Goal: Find specific page/section: Find specific page/section

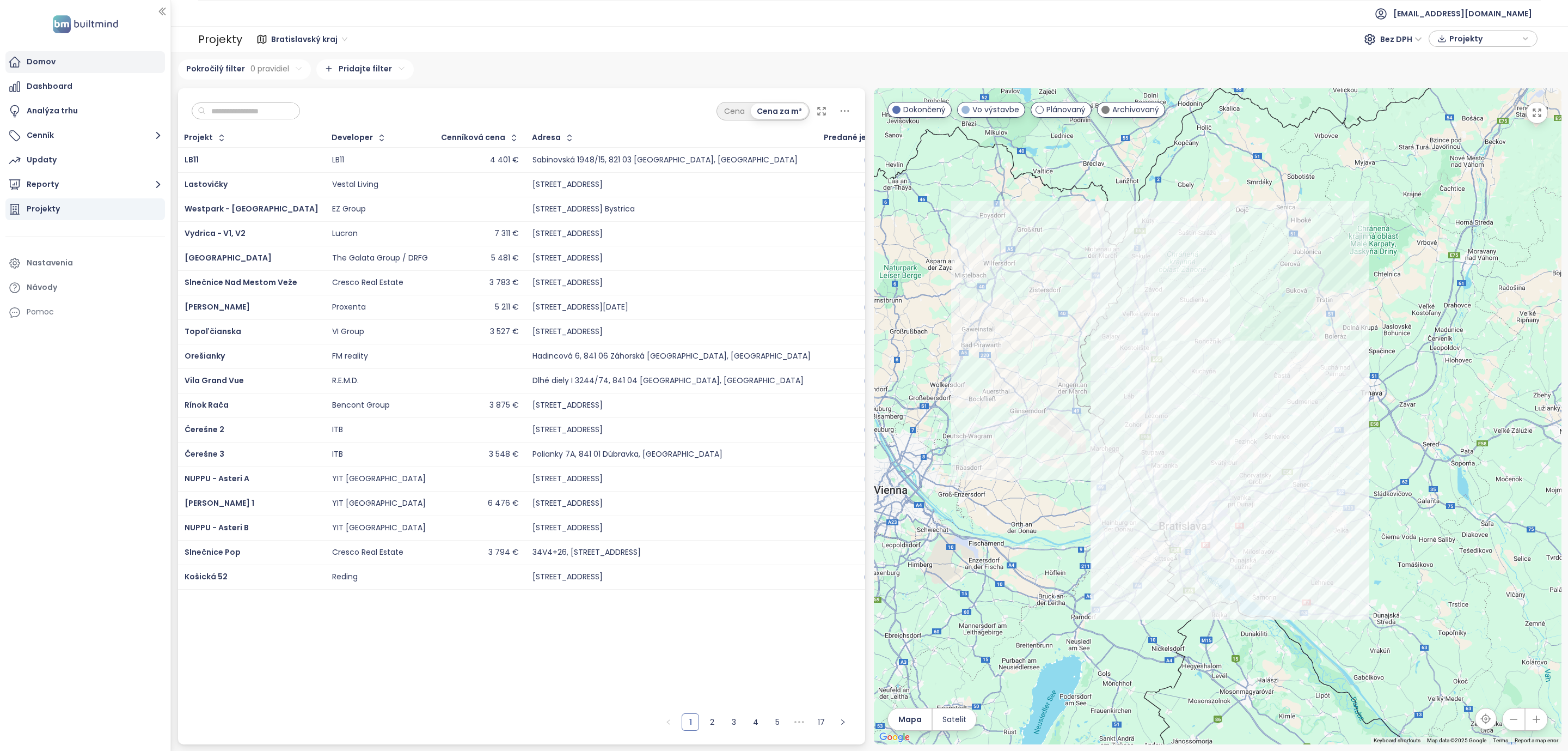
click at [46, 54] on div "Domov" at bounding box center [85, 62] width 159 height 22
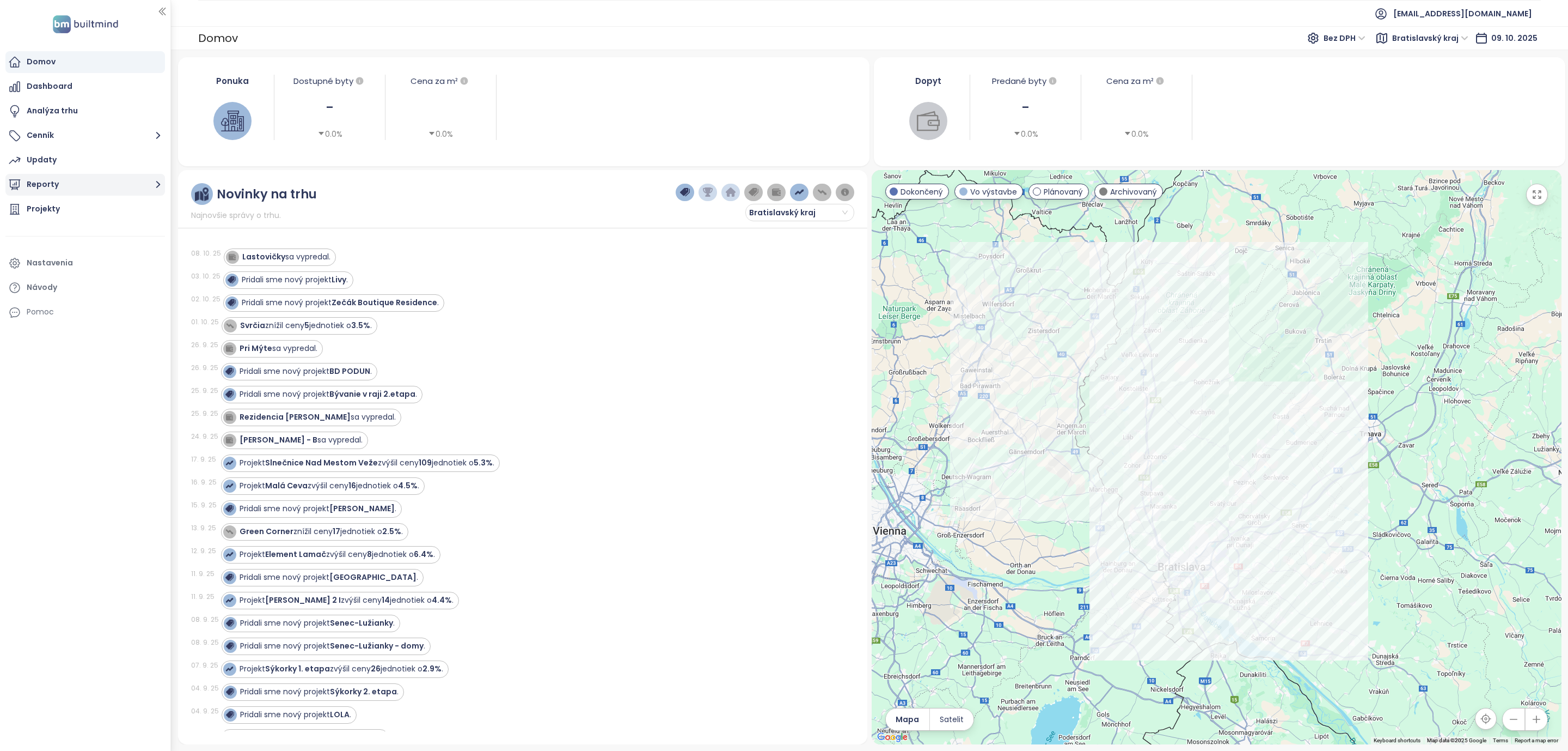
click at [160, 188] on icon "button" at bounding box center [158, 185] width 14 height 14
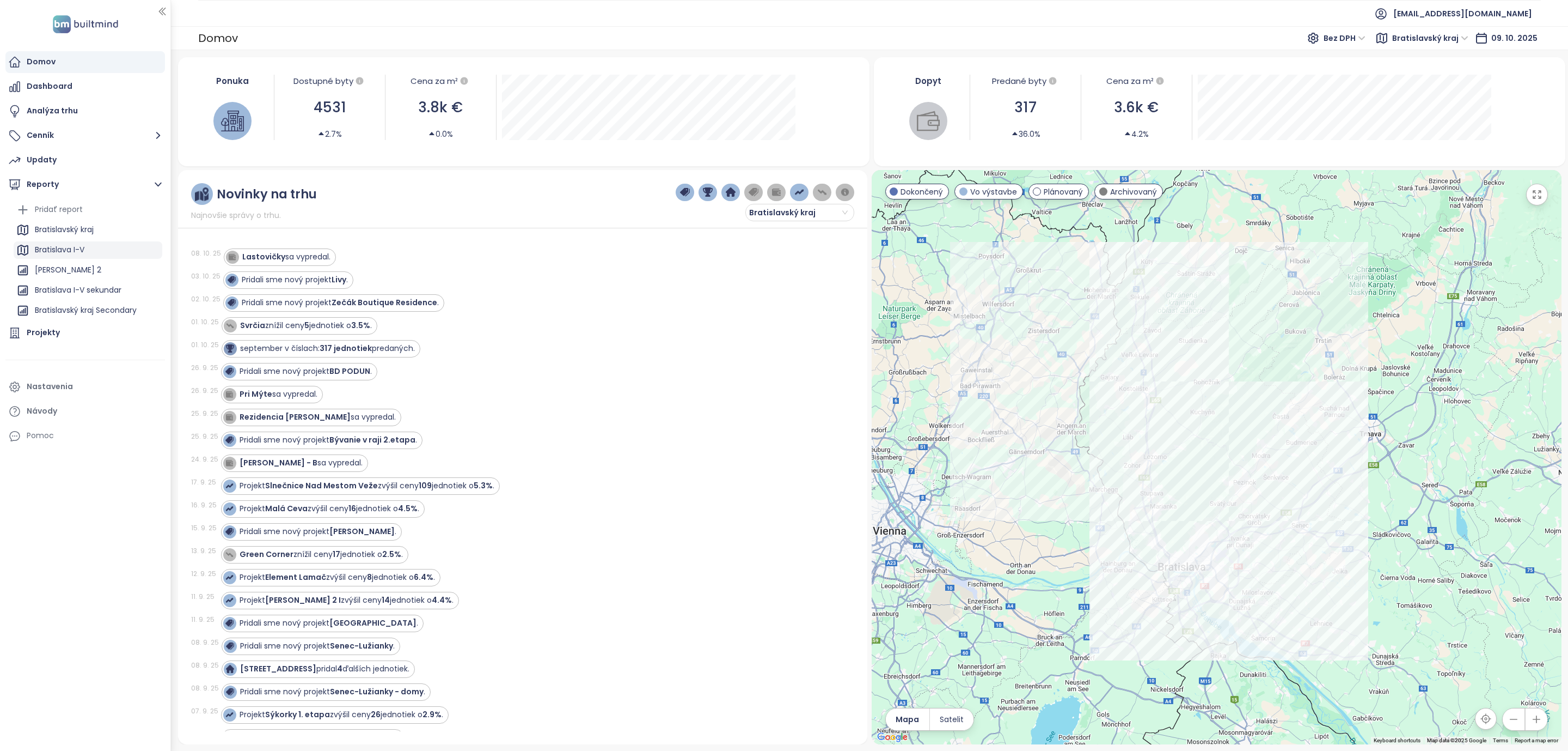
click at [58, 251] on div "Bratislava I-V" at bounding box center [59, 250] width 49 height 14
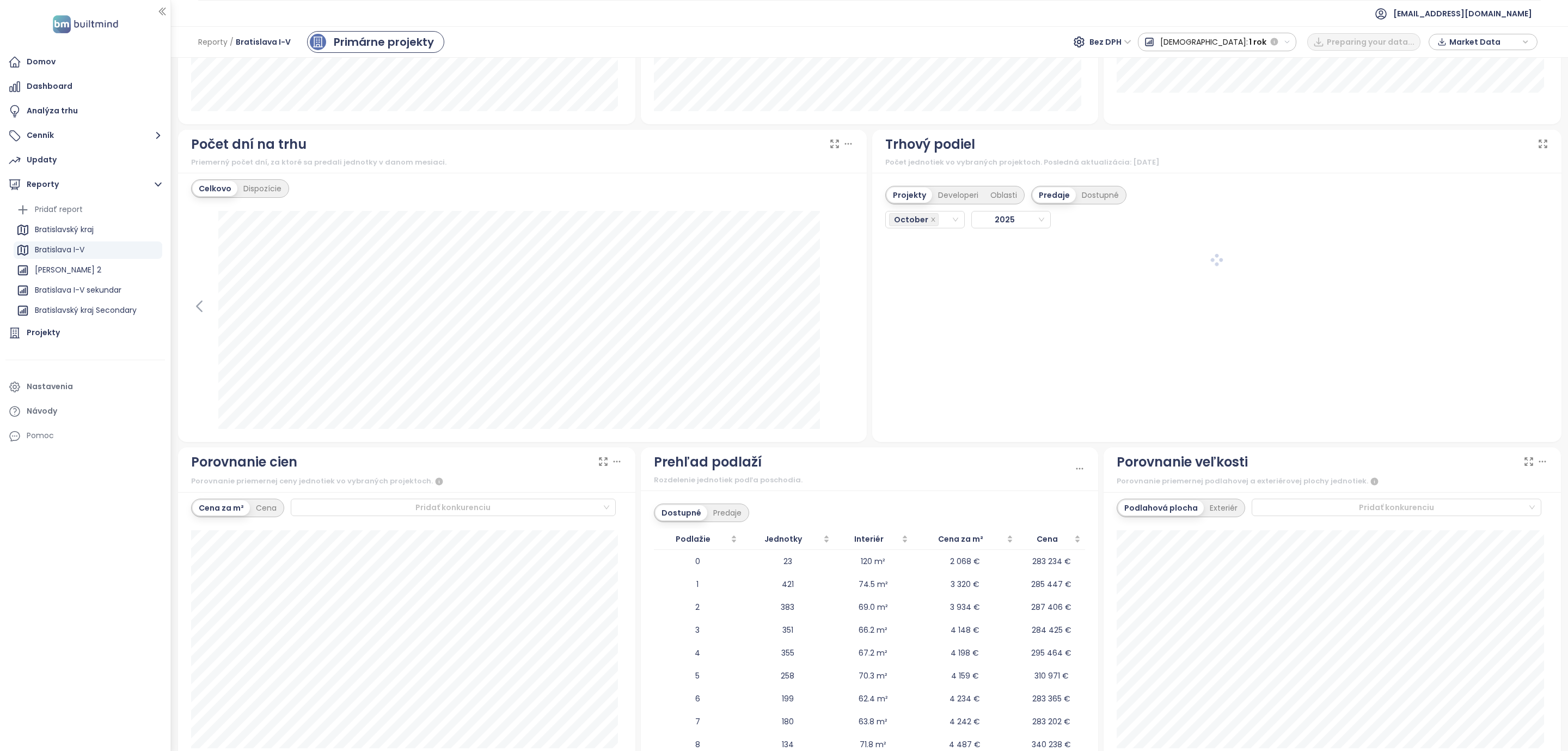
scroll to position [883, 0]
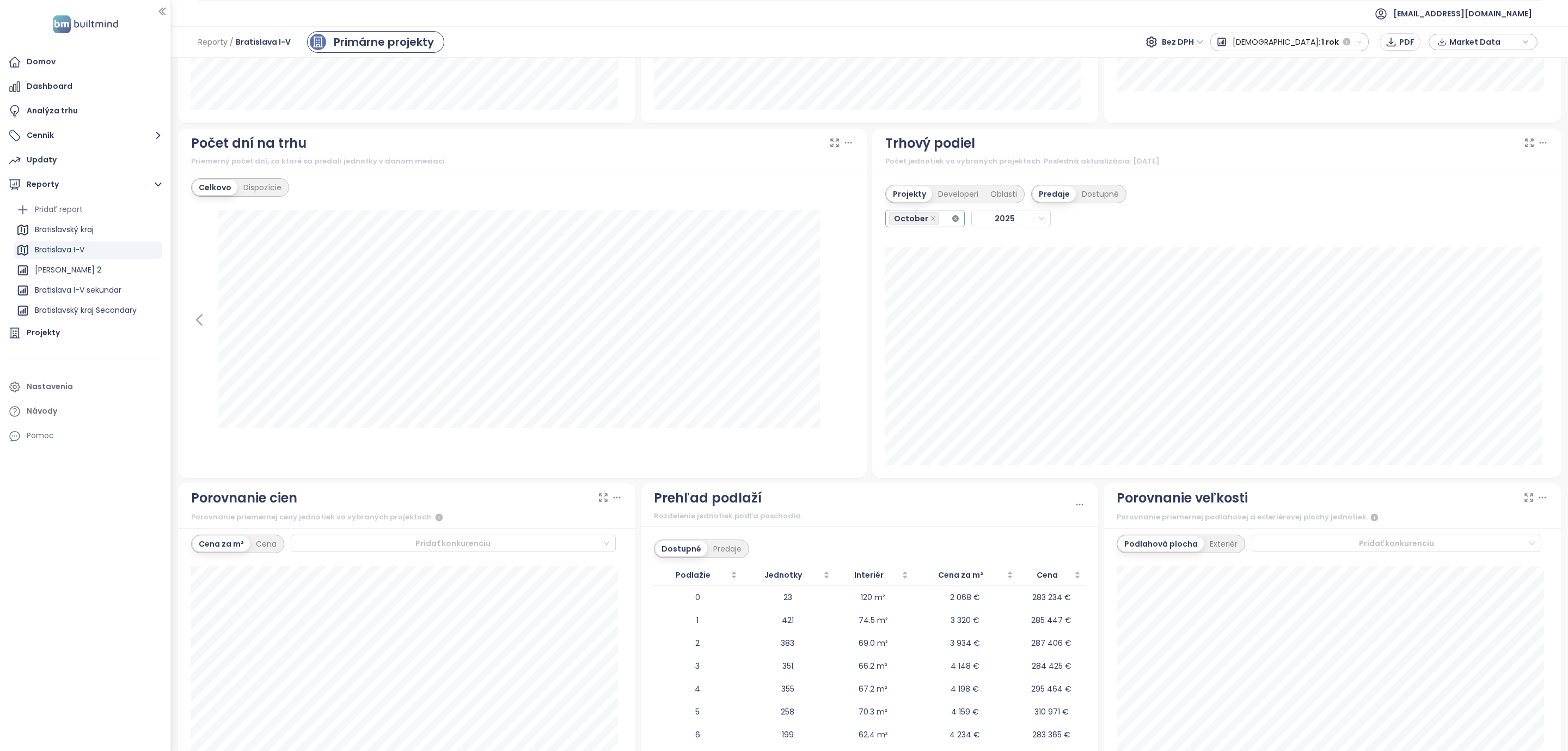
click at [952, 222] on icon "close-circle" at bounding box center [955, 218] width 6 height 6
click at [931, 222] on icon "close" at bounding box center [934, 219] width 6 height 6
click at [931, 221] on icon "close" at bounding box center [934, 219] width 6 height 6
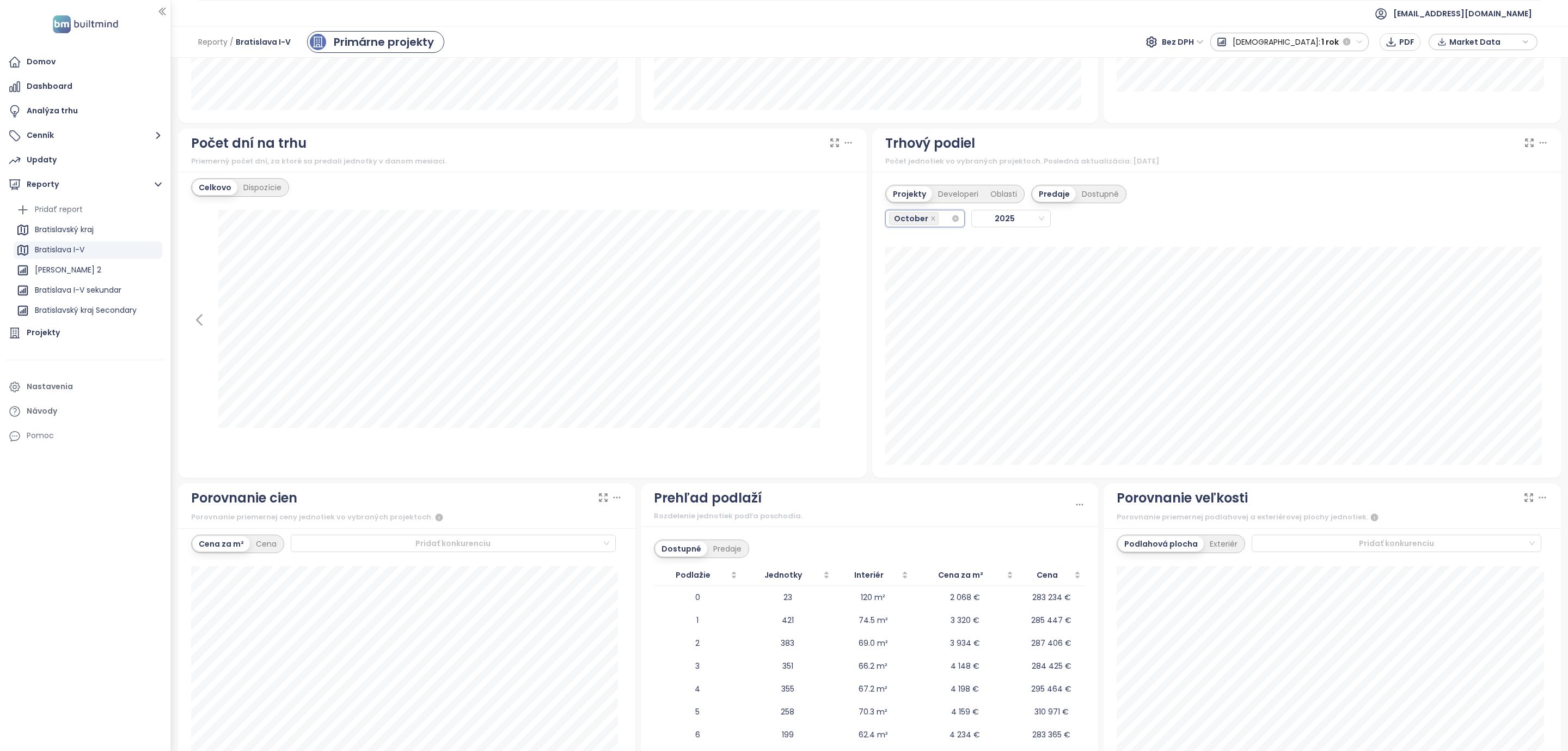
click at [936, 221] on div "October" at bounding box center [920, 219] width 62 height 15
click at [905, 346] on div "September" at bounding box center [919, 349] width 61 height 12
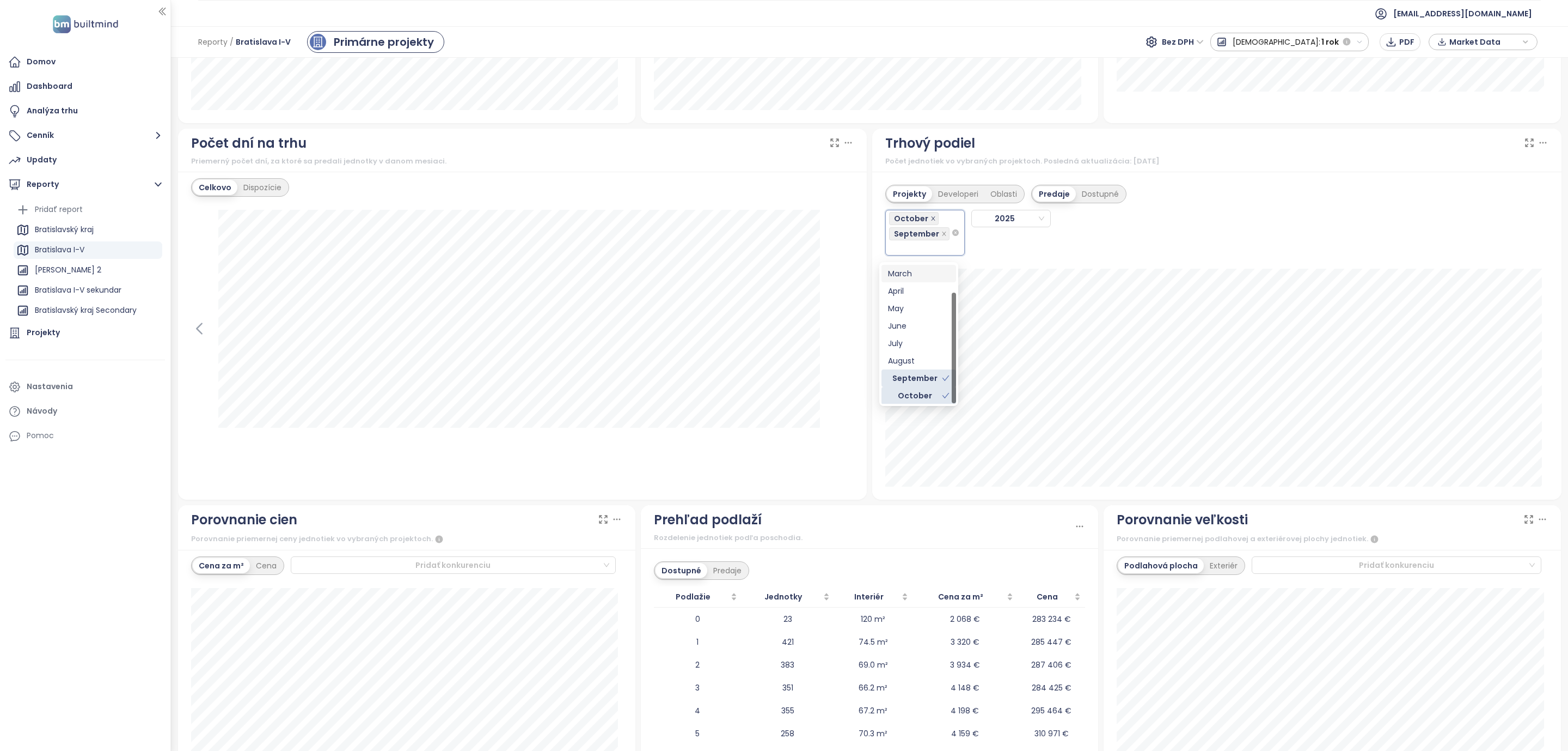
click at [931, 220] on icon "close" at bounding box center [932, 217] width 3 height 3
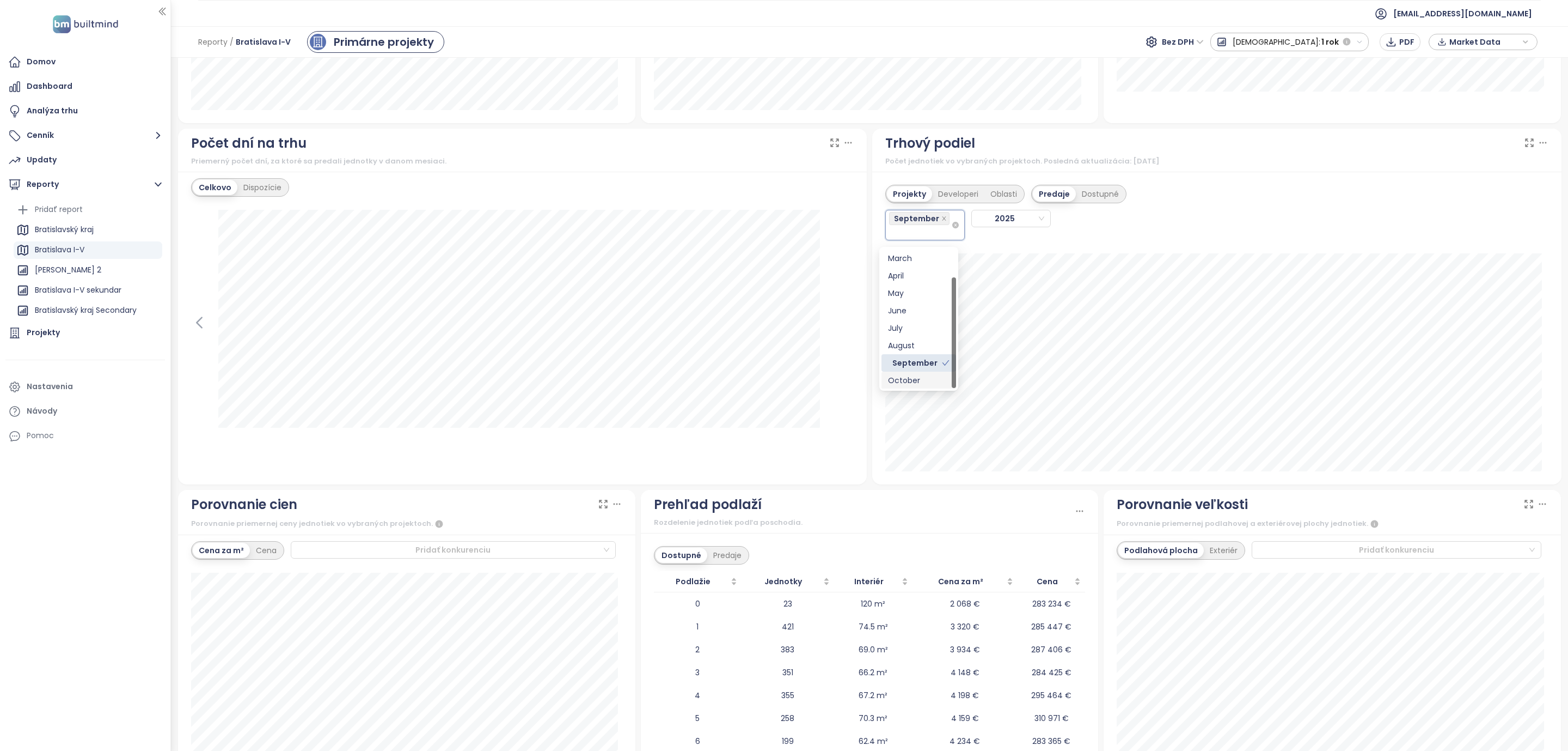
click at [870, 470] on div "Trhový podiel Počet jednotiek vo vybraných projektoch. Posledná aktualizácia: […" at bounding box center [1217, 307] width 695 height 356
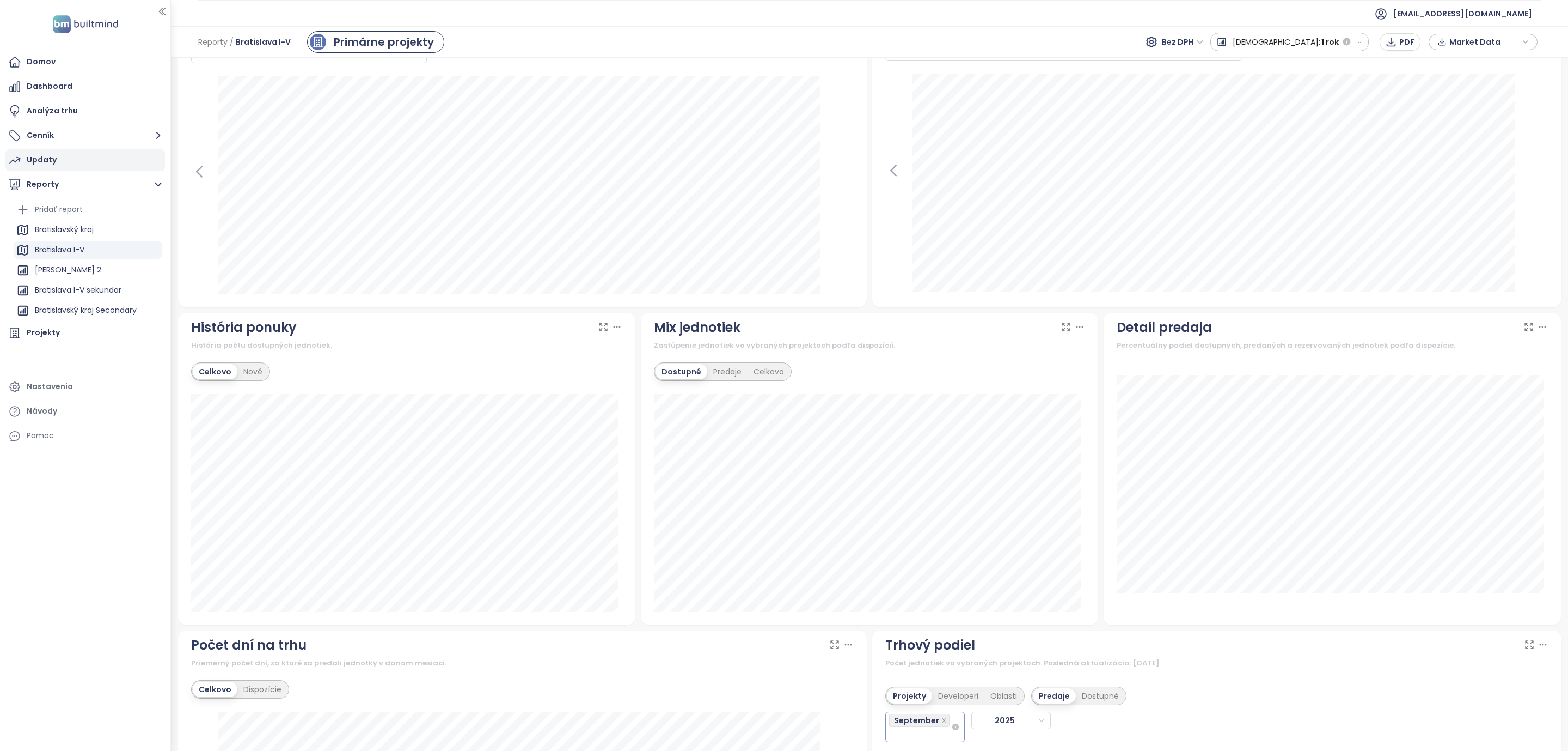
scroll to position [311, 0]
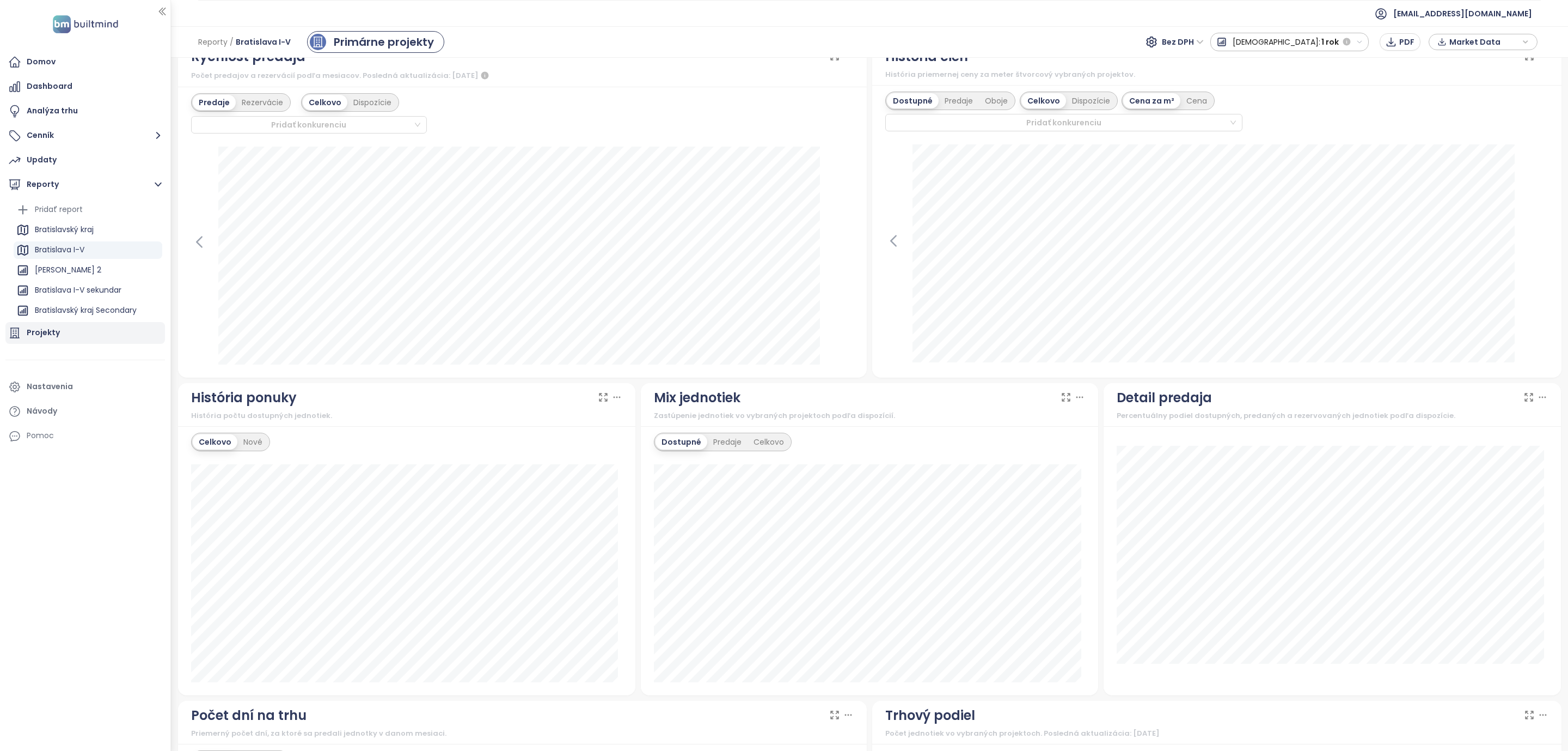
click at [46, 330] on div "Projekty" at bounding box center [43, 333] width 33 height 14
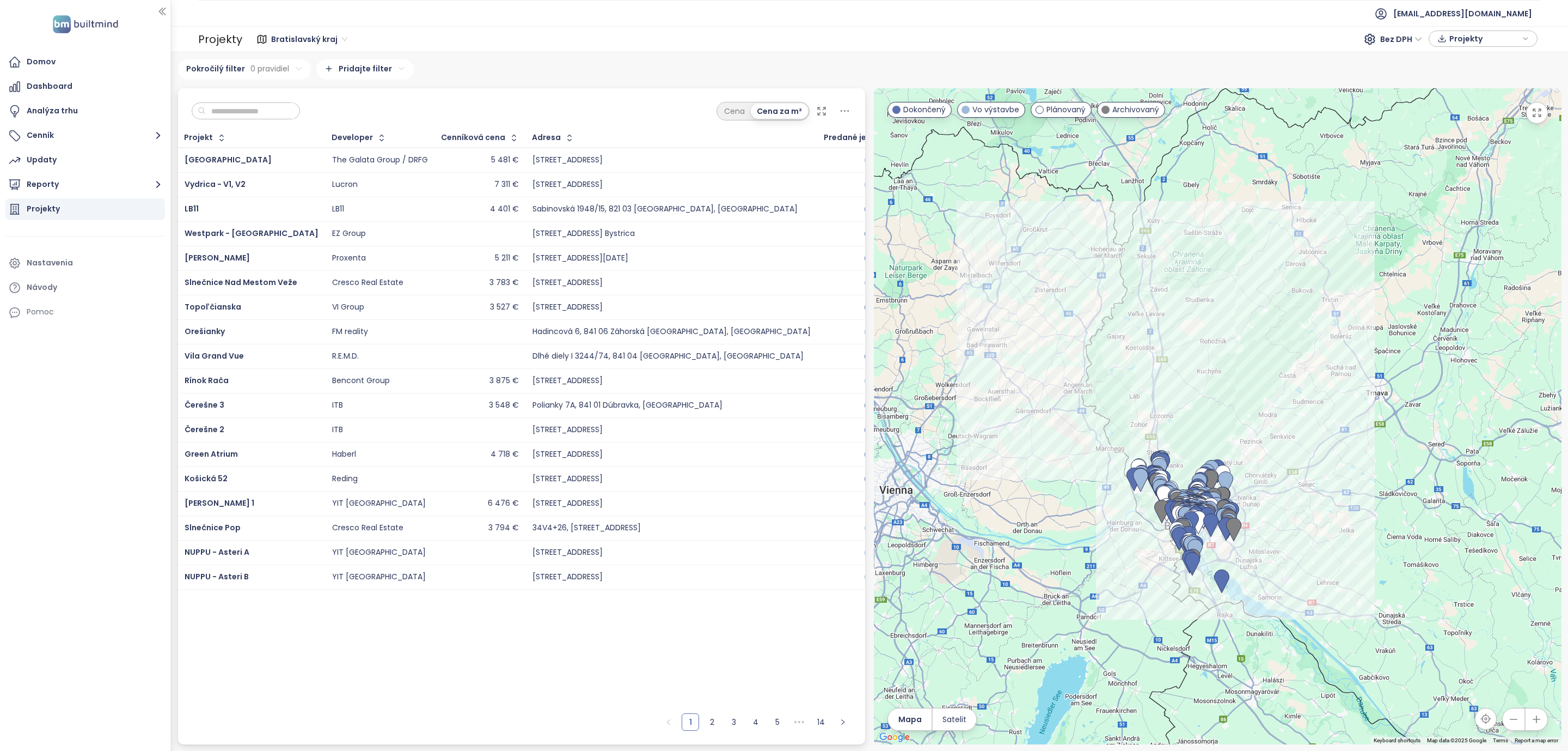
click at [280, 116] on input "text" at bounding box center [250, 111] width 88 height 16
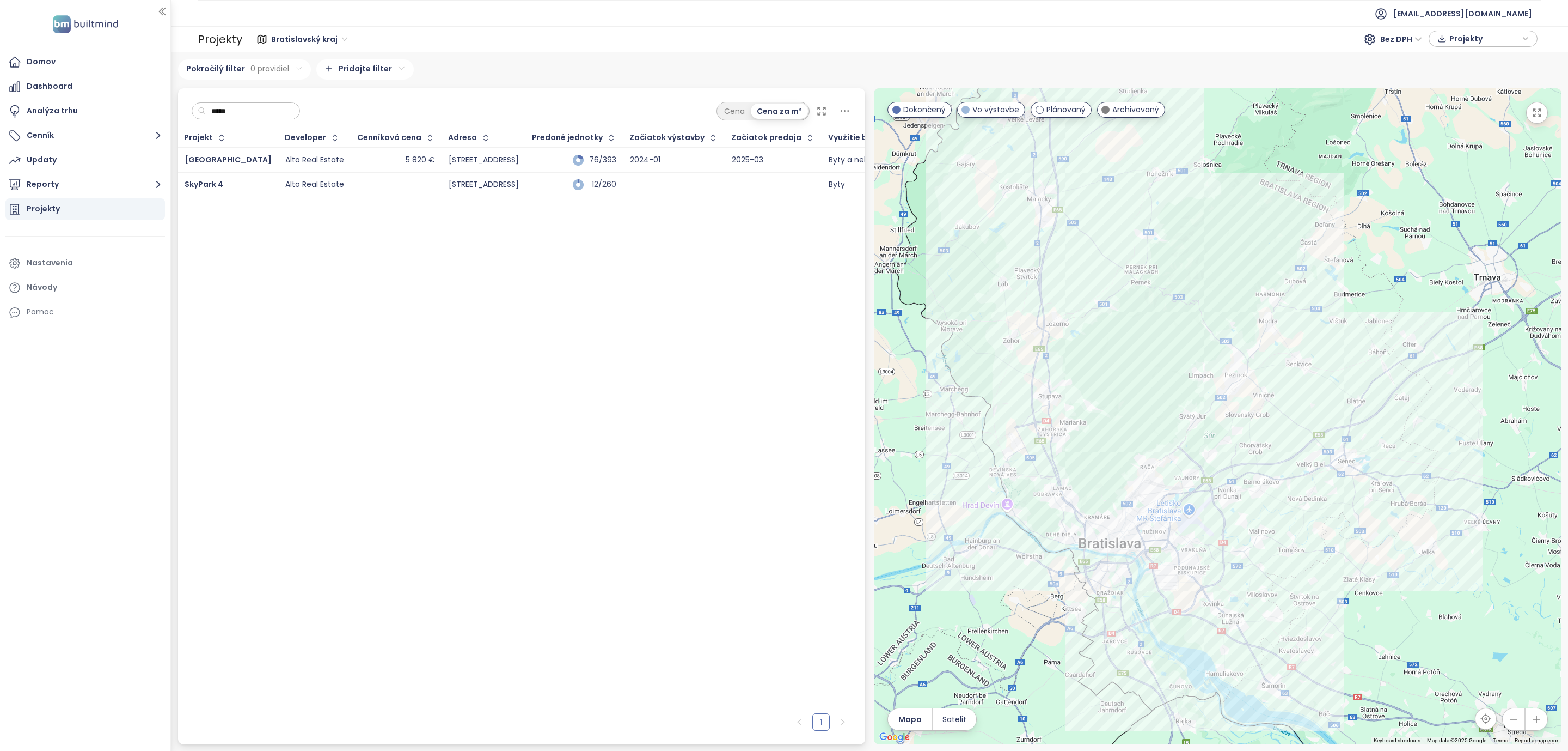
type input "*****"
click at [213, 154] on div "[GEOGRAPHIC_DATA]" at bounding box center [228, 160] width 87 height 13
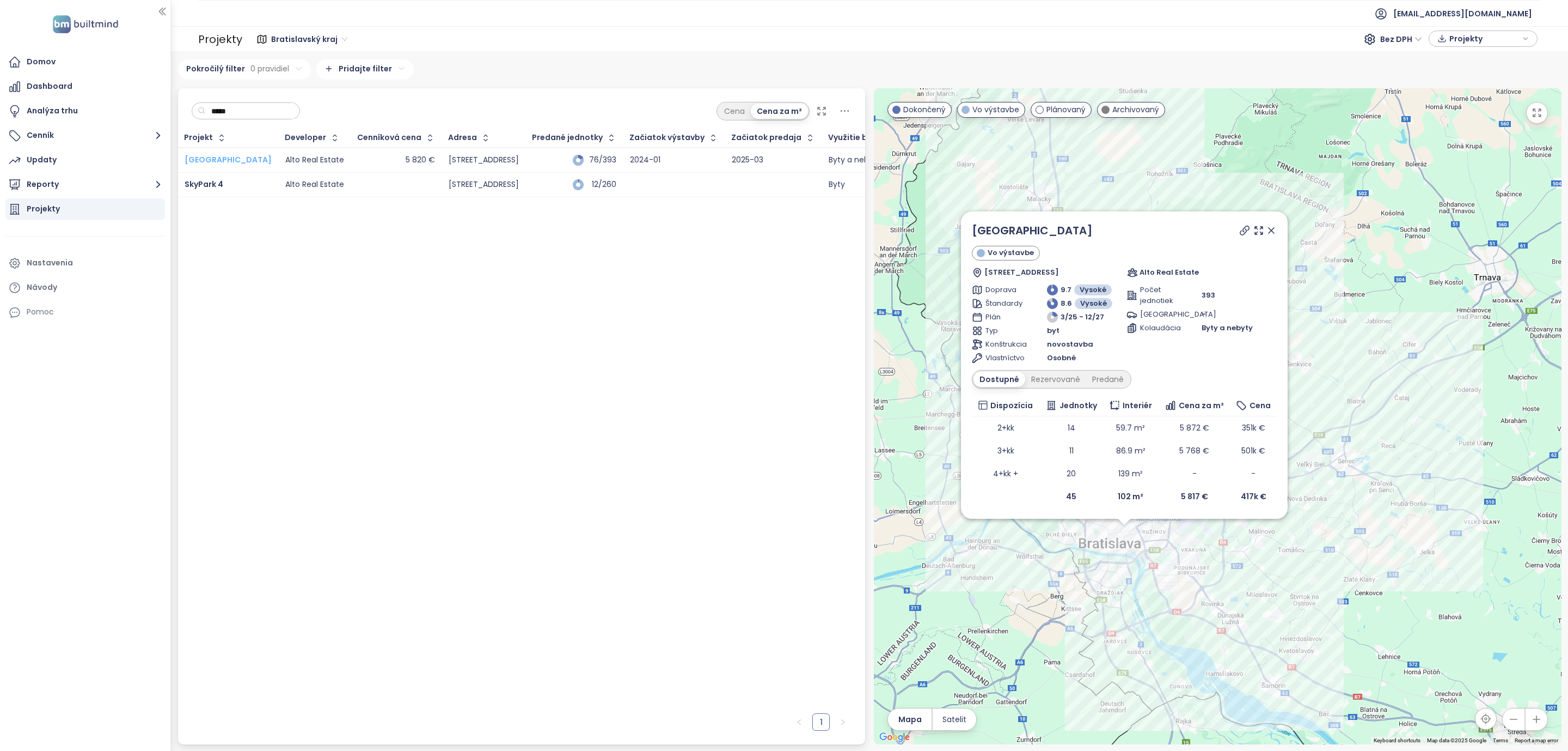
click at [214, 160] on span "[GEOGRAPHIC_DATA]" at bounding box center [228, 160] width 87 height 11
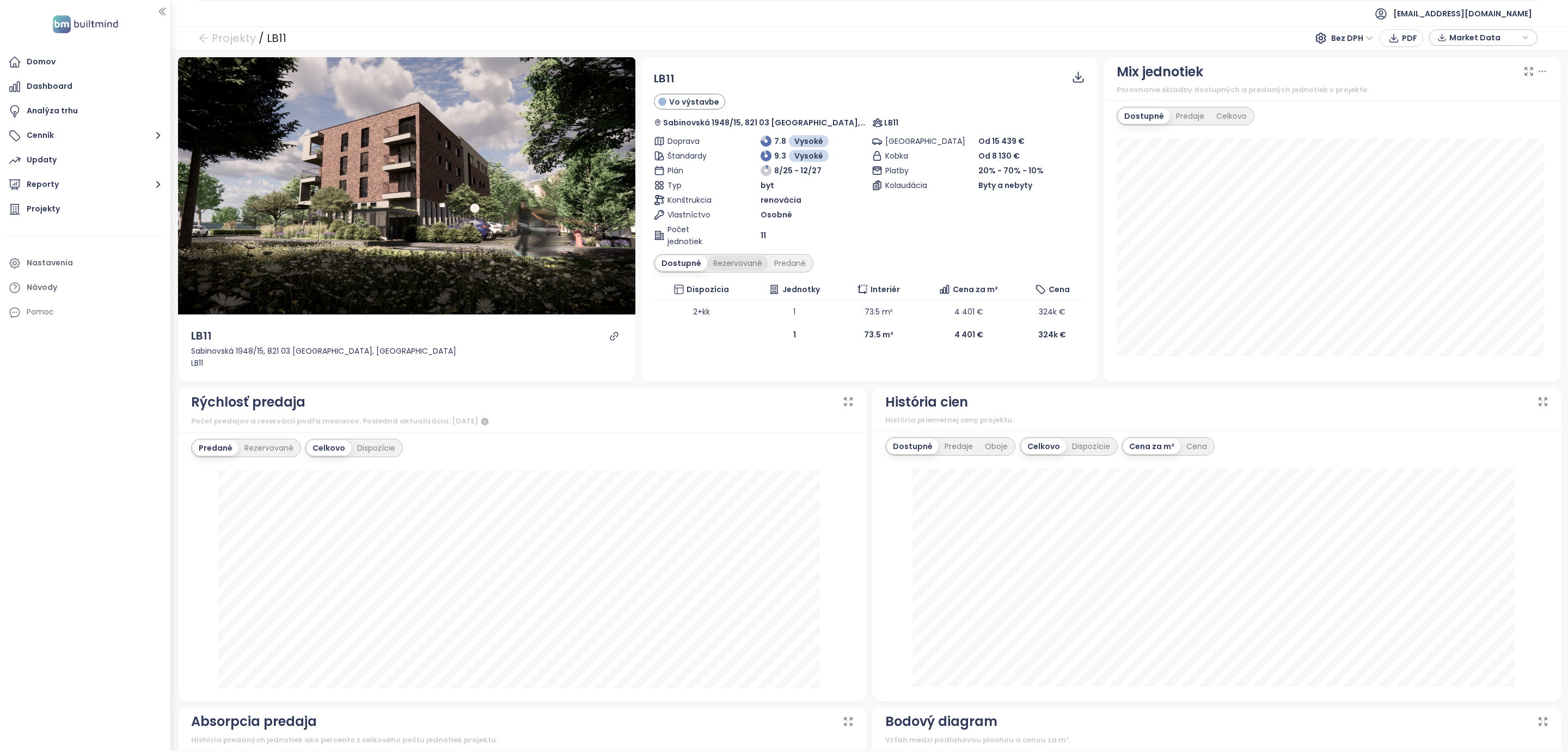
click at [714, 264] on div "Rezervované" at bounding box center [738, 263] width 61 height 15
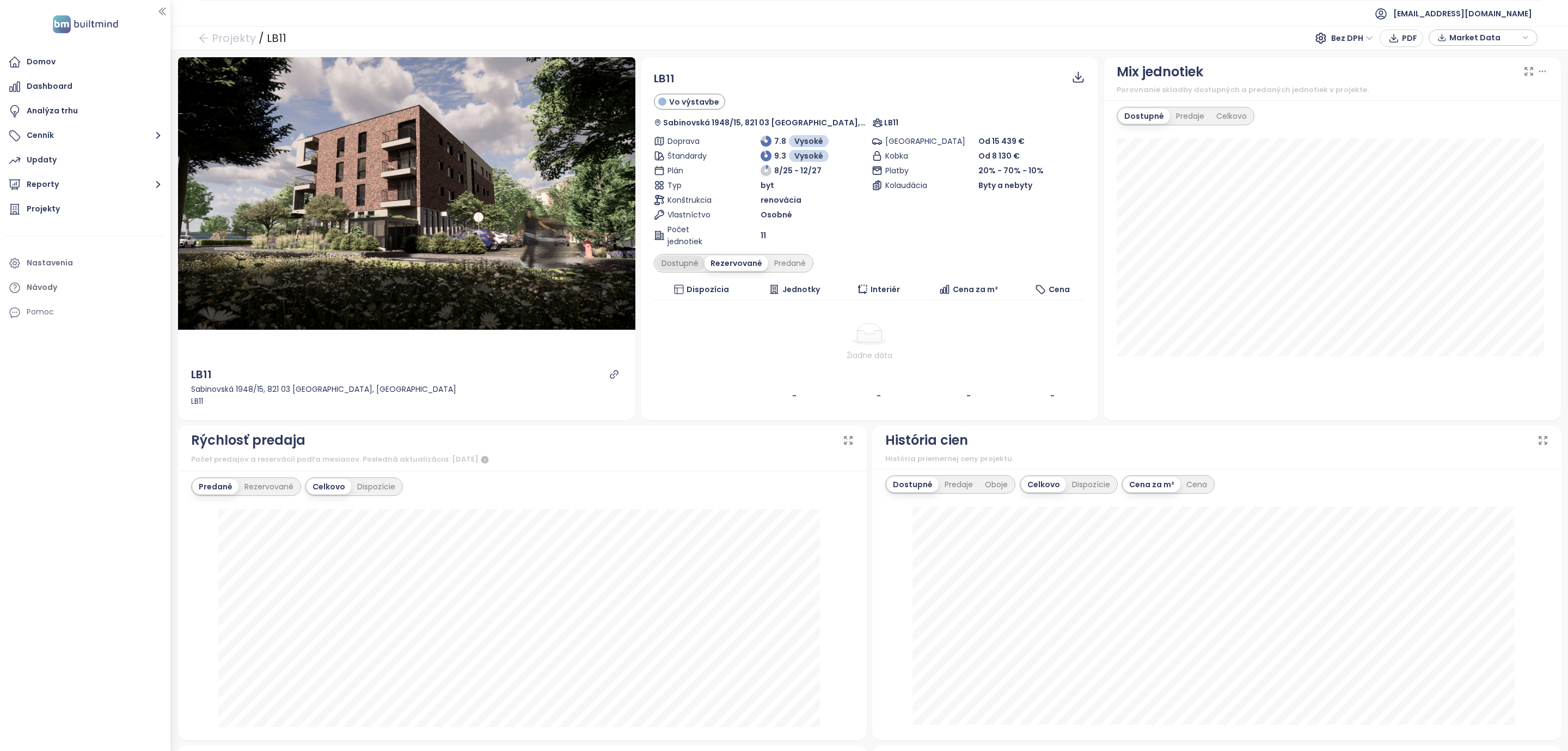
click at [693, 262] on div "Dostupné" at bounding box center [680, 263] width 49 height 15
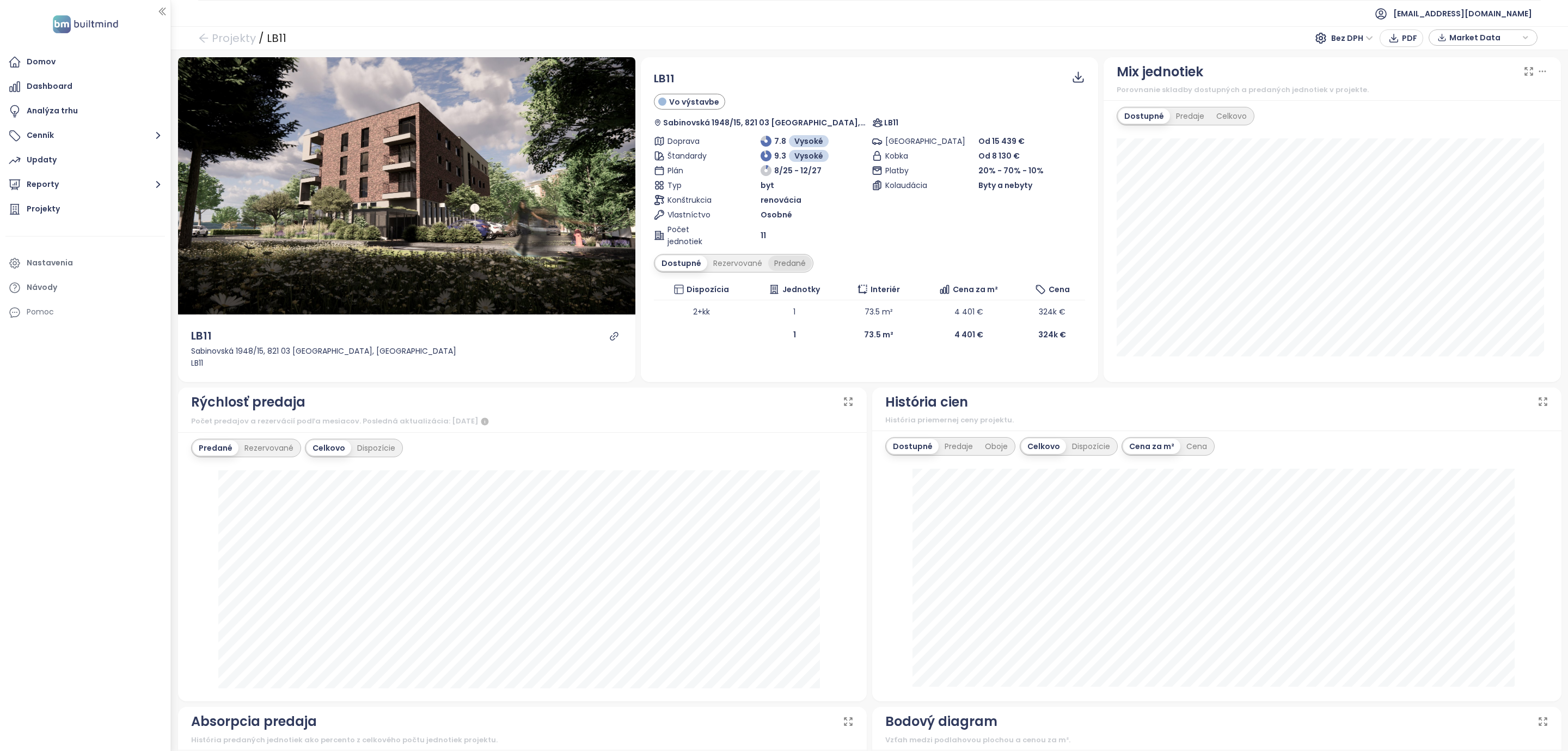
click at [783, 265] on div "Predané" at bounding box center [790, 263] width 44 height 15
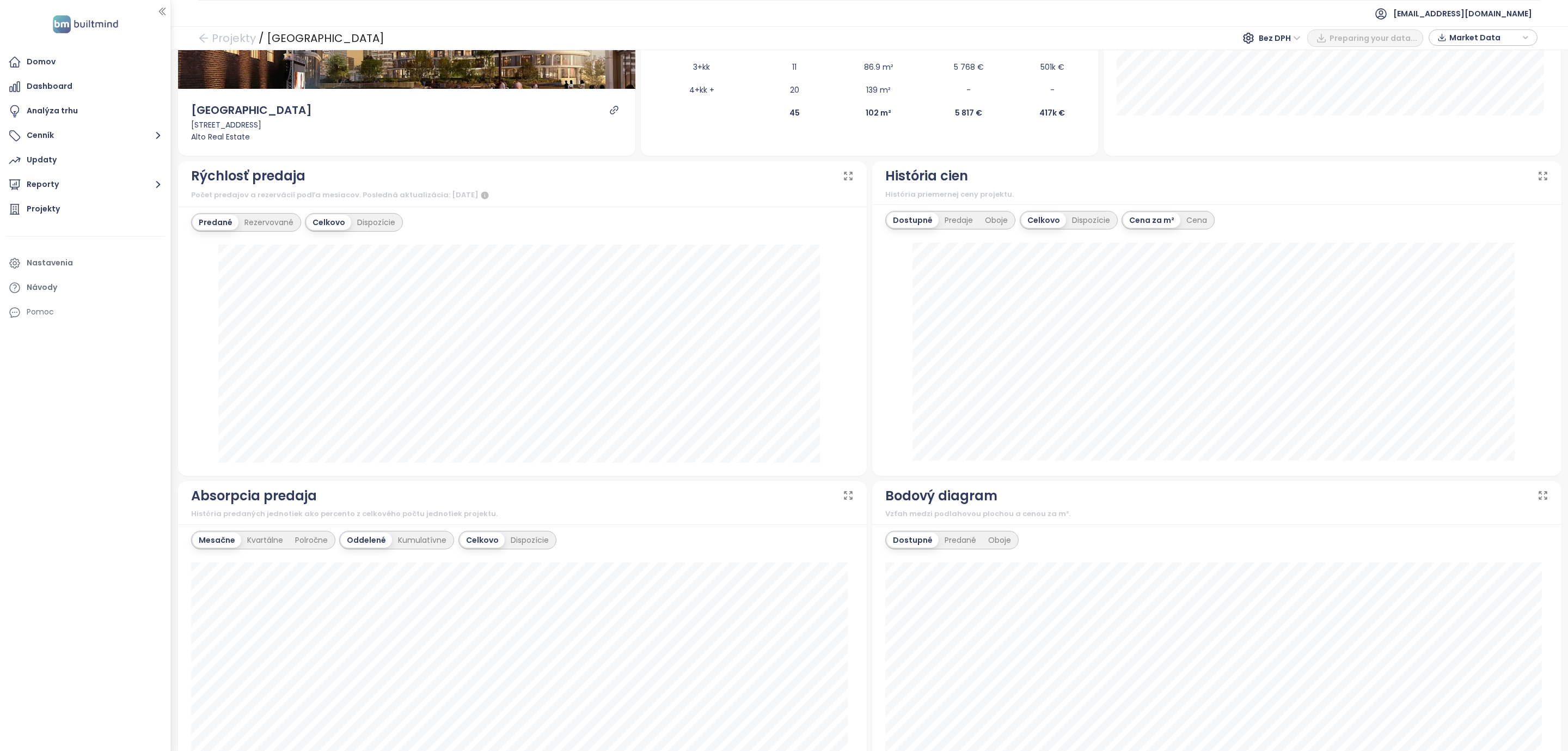
scroll to position [245, 0]
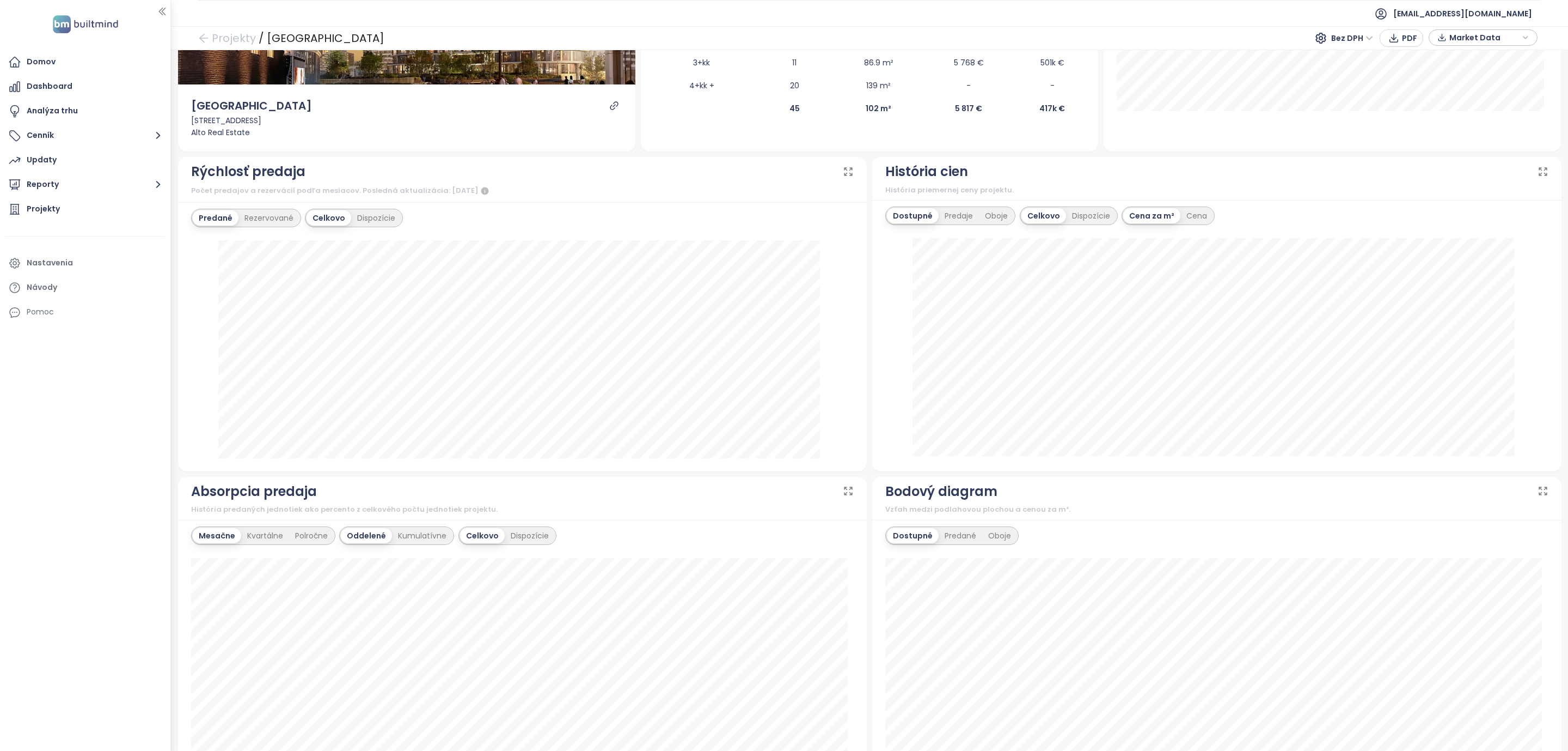
click at [115, 492] on div "Domov Dashboard Analýza trhu Cenník Updaty Reporty Projekty Nastavenia Návody P…" at bounding box center [85, 376] width 171 height 751
